Goal: Task Accomplishment & Management: Manage account settings

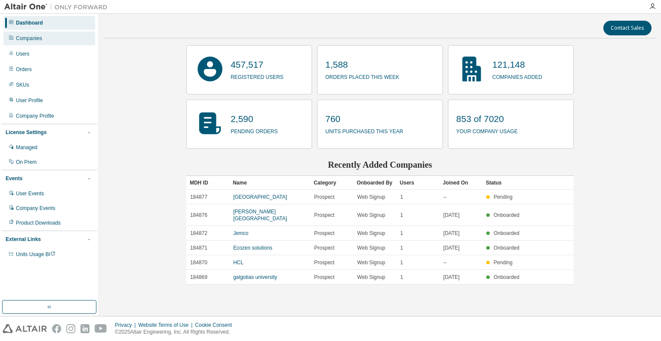
click at [20, 34] on div "Companies" at bounding box center [49, 38] width 92 height 14
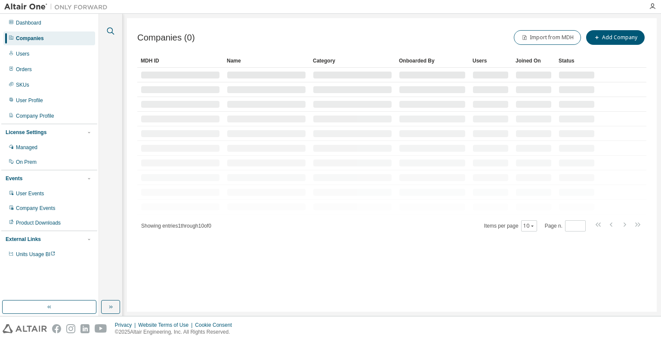
click at [109, 31] on icon "button" at bounding box center [110, 31] width 10 height 10
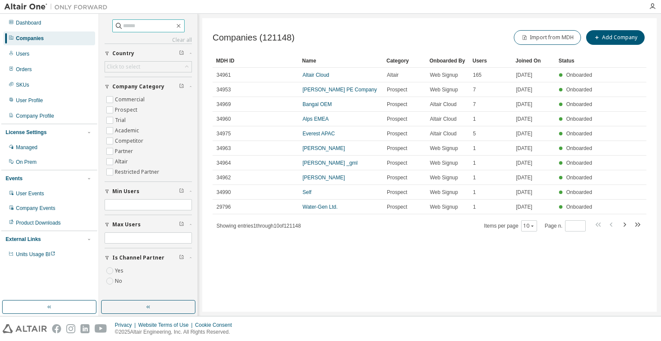
click at [171, 28] on input "text" at bounding box center [149, 26] width 52 height 9
type input "**********"
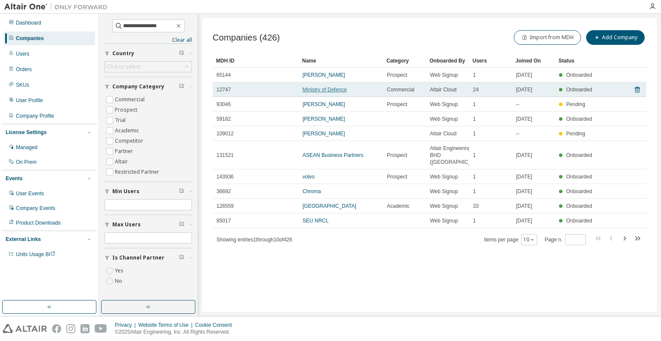
click at [332, 87] on link "Ministry of Defence" at bounding box center [325, 90] width 44 height 6
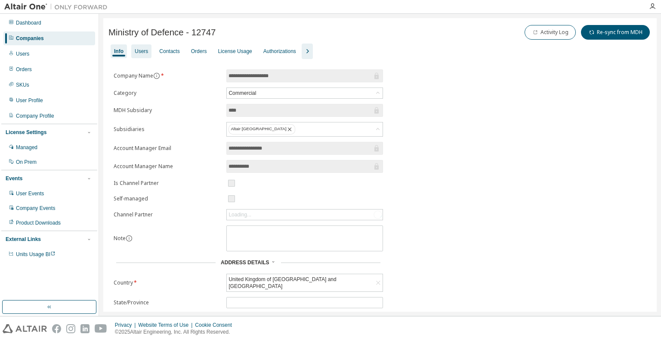
click at [142, 49] on div "Users" at bounding box center [141, 51] width 13 height 7
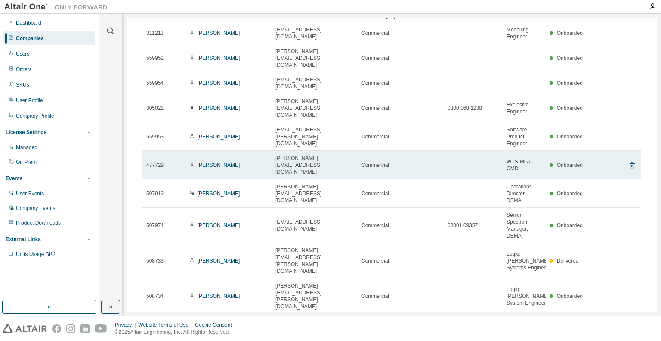
scroll to position [85, 0]
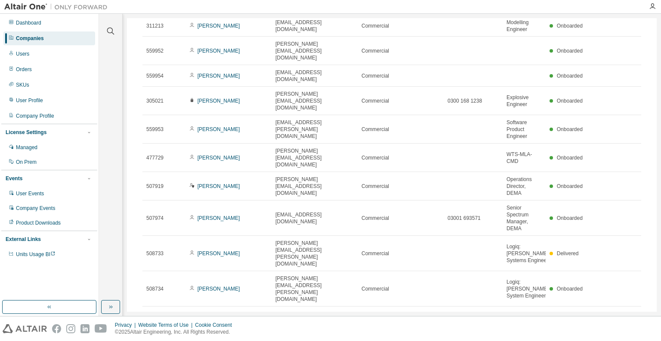
click at [629, 311] on icon "button" at bounding box center [632, 316] width 10 height 10
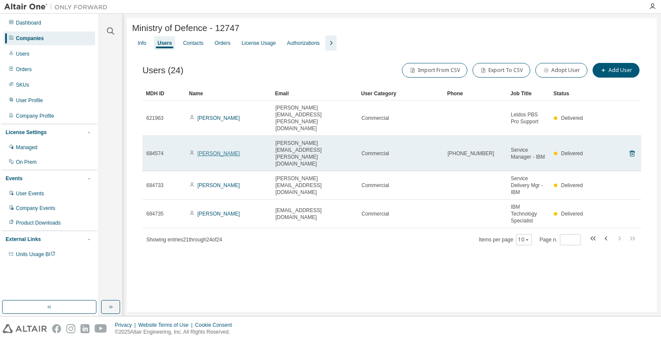
click at [213, 150] on link "[PERSON_NAME]" at bounding box center [219, 153] width 43 height 6
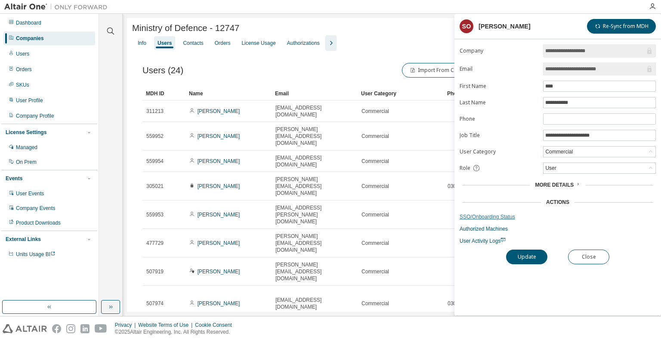
click at [496, 215] on link "SSO/Onboarding Status" at bounding box center [558, 216] width 196 height 7
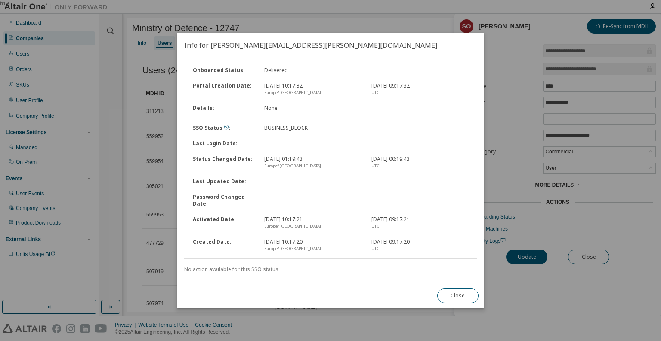
click at [455, 293] on button "Close" at bounding box center [457, 295] width 41 height 15
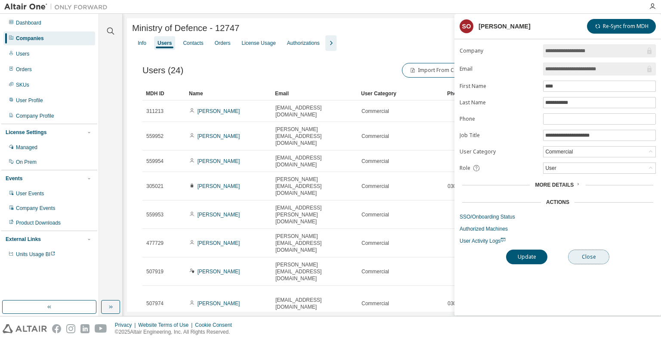
click at [589, 259] on button "Close" at bounding box center [588, 256] width 41 height 15
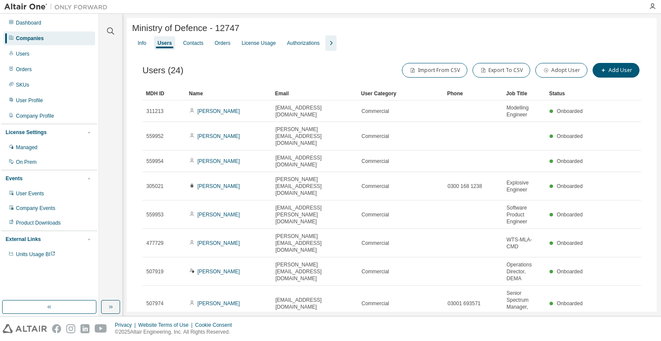
scroll to position [85, 0]
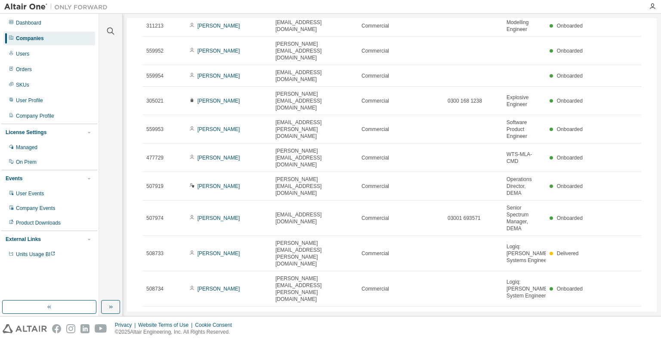
click at [629, 311] on icon "button" at bounding box center [632, 316] width 10 height 10
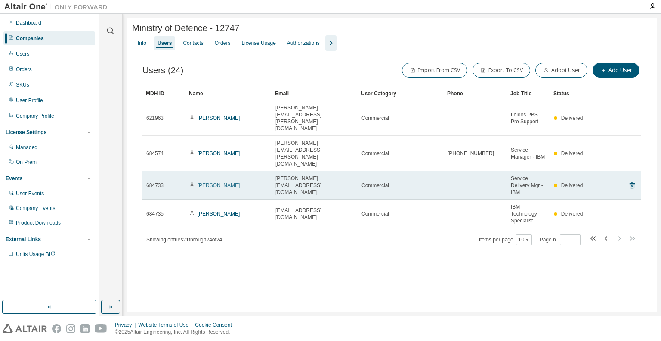
click at [217, 182] on link "[PERSON_NAME]" at bounding box center [219, 185] width 43 height 6
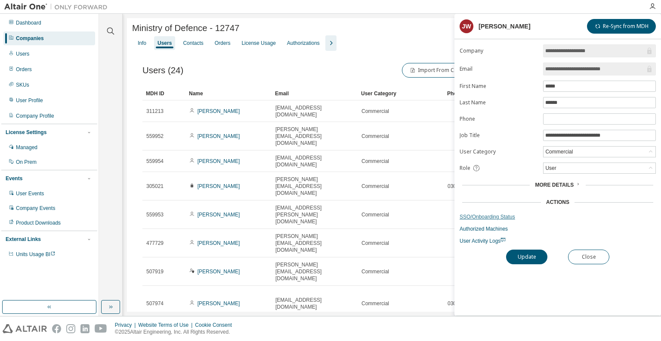
click at [486, 213] on link "SSO/Onboarding Status" at bounding box center [558, 216] width 196 height 7
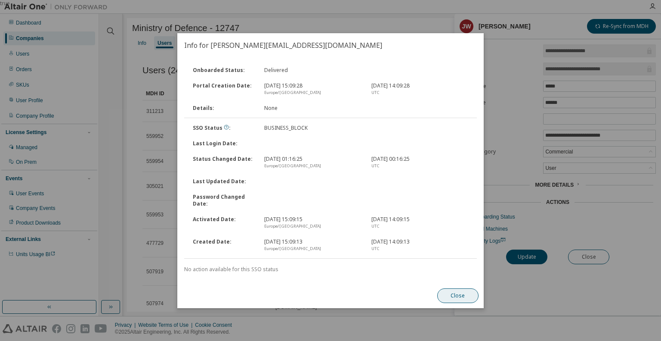
click at [457, 294] on button "Close" at bounding box center [457, 295] width 41 height 15
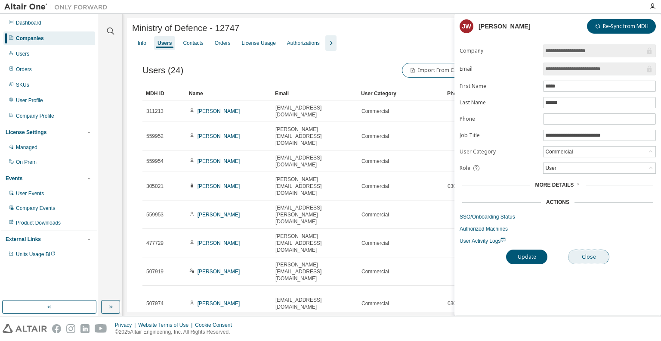
click at [584, 255] on button "Close" at bounding box center [588, 256] width 41 height 15
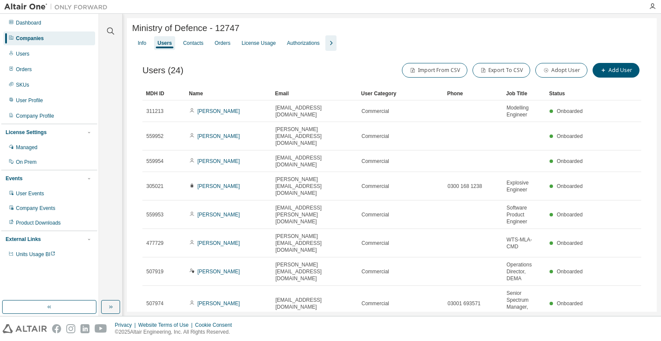
scroll to position [85, 0]
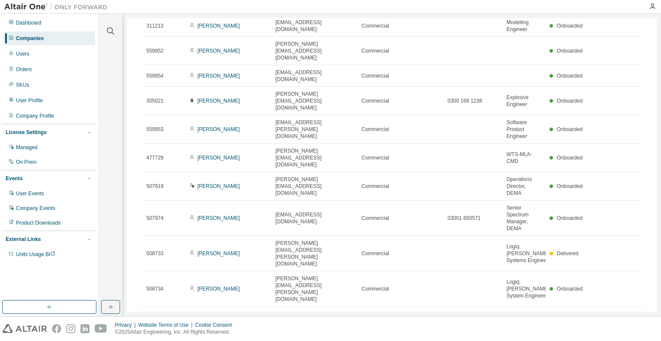
click at [629, 311] on icon "button" at bounding box center [632, 316] width 10 height 10
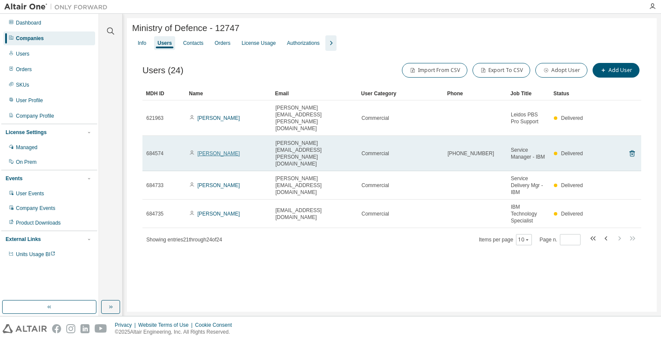
click at [210, 150] on link "[PERSON_NAME]" at bounding box center [219, 153] width 43 height 6
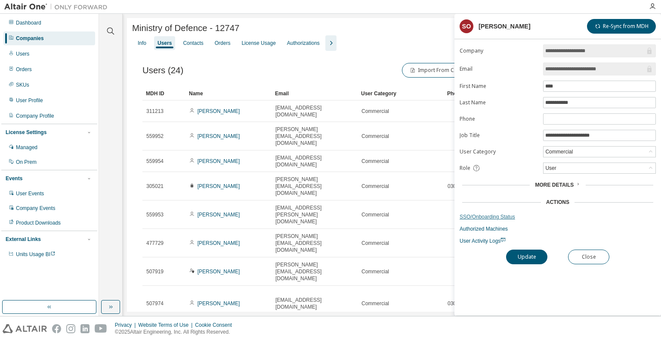
click at [489, 213] on link "SSO/Onboarding Status" at bounding box center [558, 216] width 196 height 7
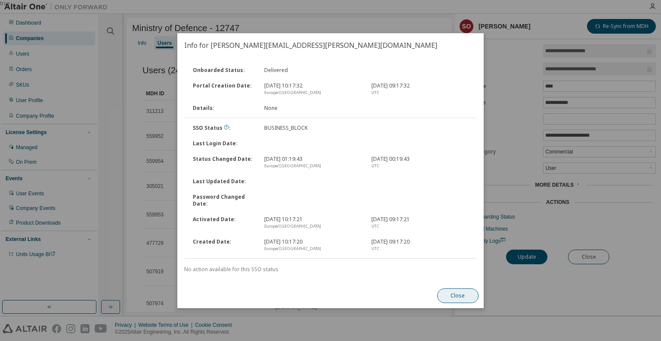
click at [461, 296] on button "Close" at bounding box center [457, 295] width 41 height 15
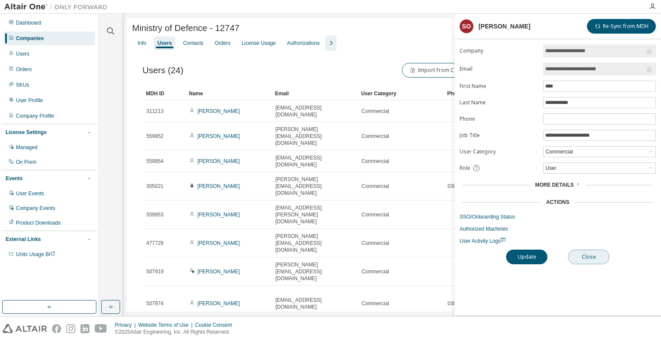
click at [588, 254] on button "Close" at bounding box center [588, 256] width 41 height 15
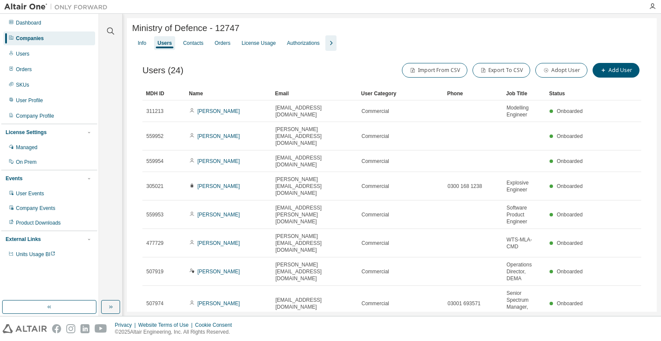
scroll to position [85, 0]
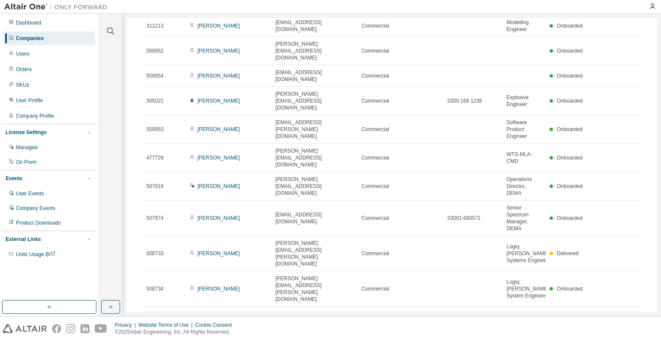
click at [628, 311] on icon "button" at bounding box center [632, 316] width 10 height 10
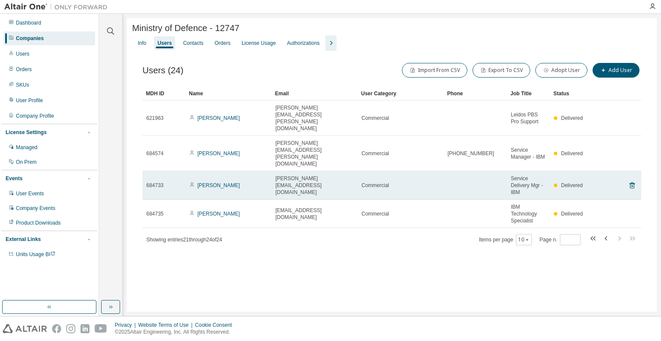
click at [300, 175] on span "[PERSON_NAME][EMAIL_ADDRESS][DOMAIN_NAME]" at bounding box center [315, 185] width 78 height 21
click at [214, 182] on link "[PERSON_NAME]" at bounding box center [219, 185] width 43 height 6
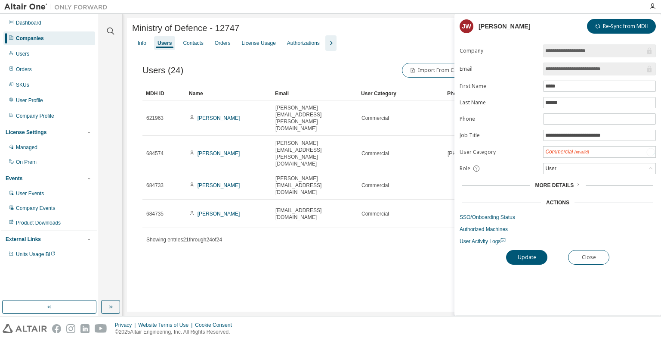
type input "*"
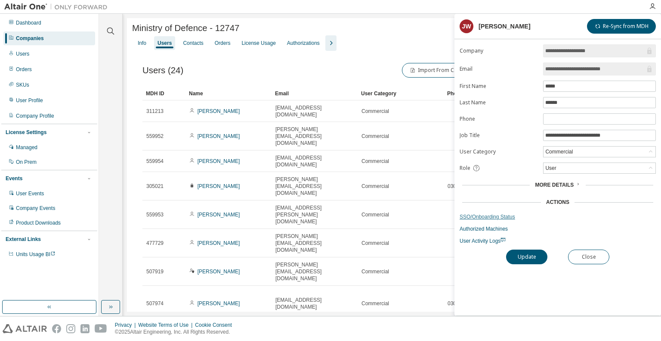
click at [481, 217] on link "SSO/Onboarding Status" at bounding box center [558, 216] width 196 height 7
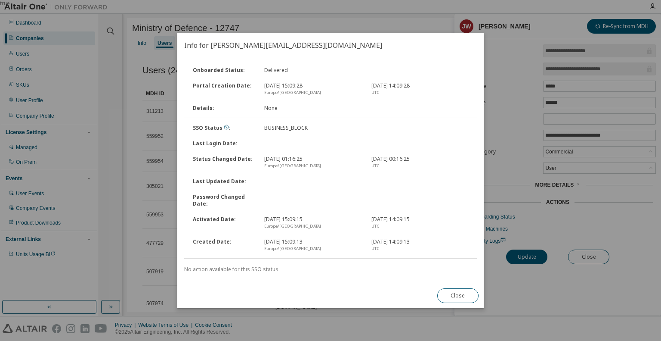
click at [453, 295] on button "Close" at bounding box center [457, 295] width 41 height 15
